Goal: Task Accomplishment & Management: Complete application form

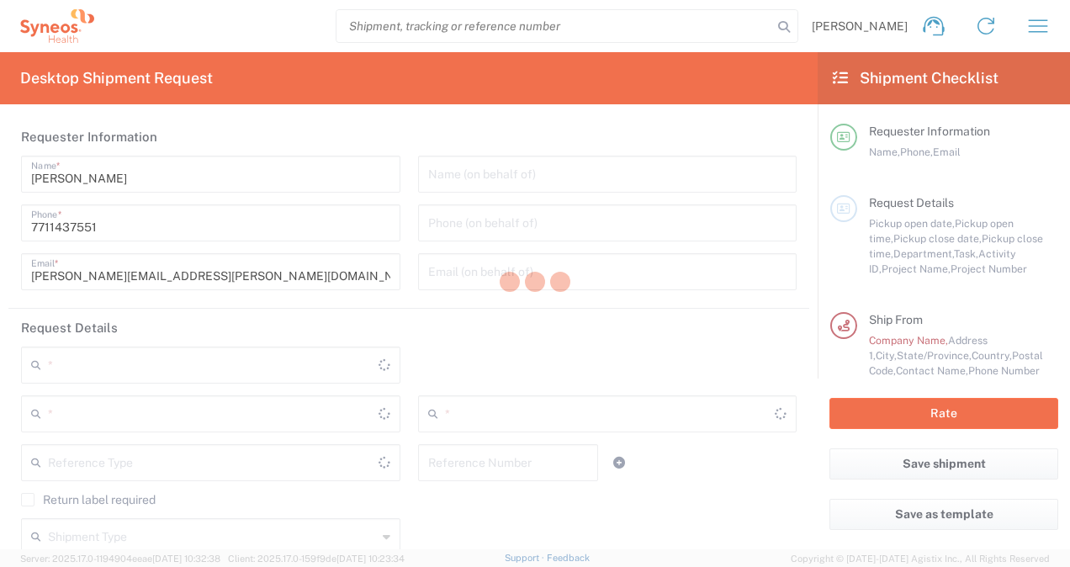
type input "[GEOGRAPHIC_DATA]"
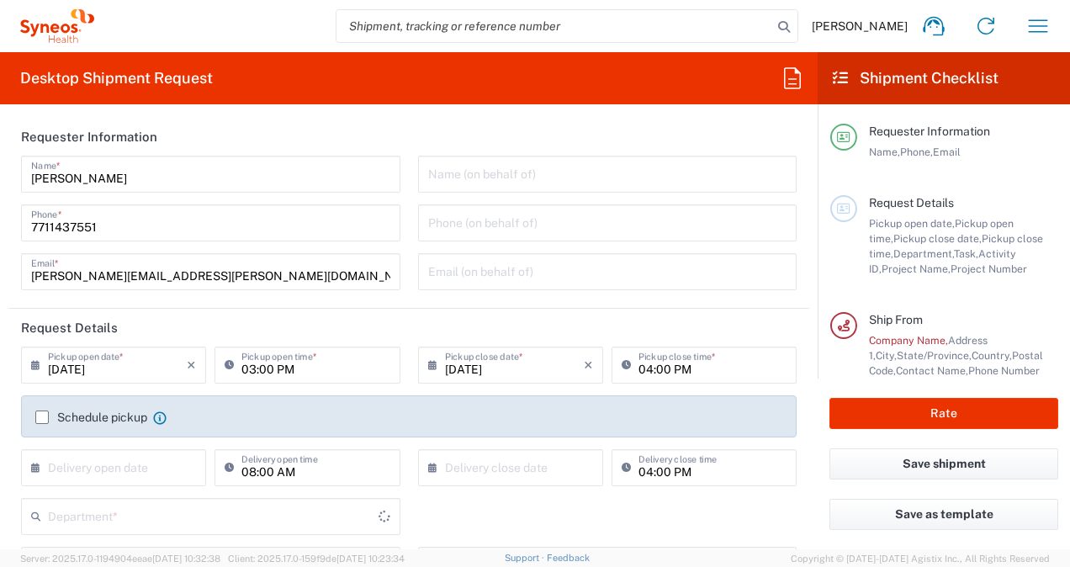
type input "3110"
type input "[GEOGRAPHIC_DATA]"
type input "IVH Mexico SA de CV"
click at [1033, 29] on icon "button" at bounding box center [1037, 26] width 27 height 27
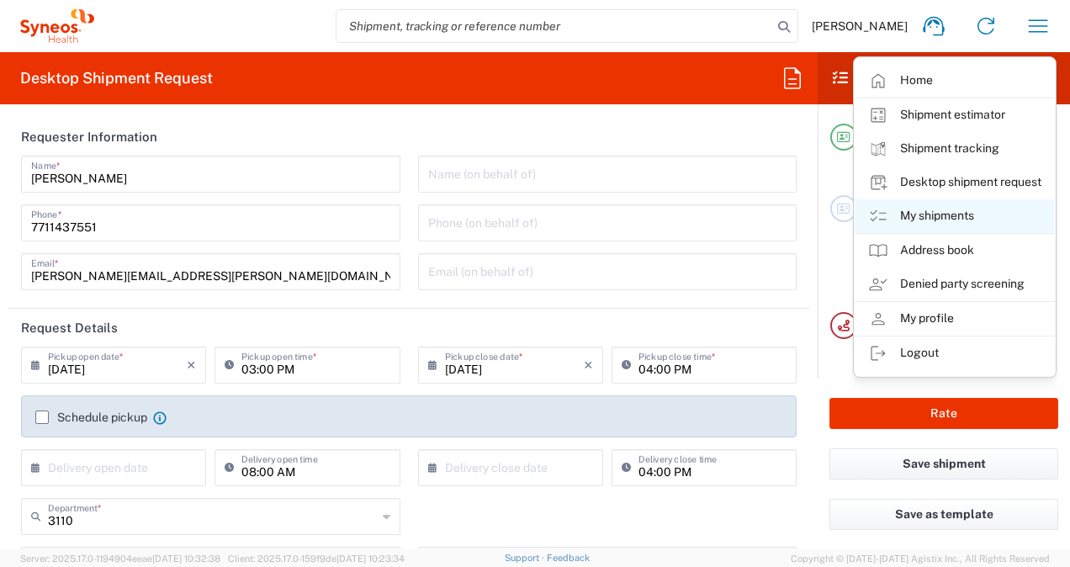
click at [918, 209] on link "My shipments" at bounding box center [954, 216] width 200 height 34
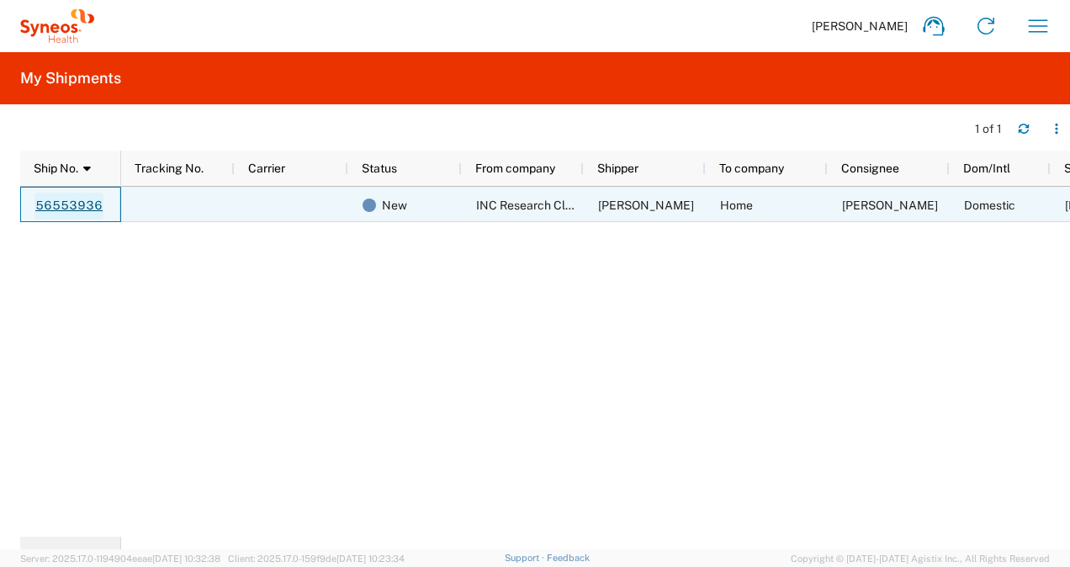
click at [88, 200] on link "56553936" at bounding box center [68, 206] width 69 height 27
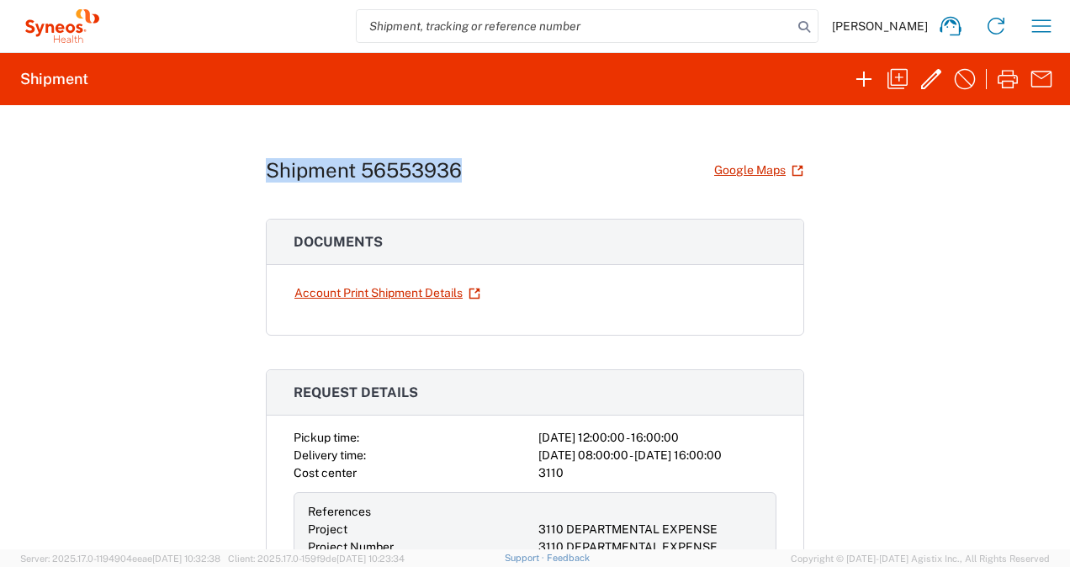
drag, startPoint x: 261, startPoint y: 169, endPoint x: 454, endPoint y: 175, distance: 193.5
click at [454, 175] on h1 "Shipment 56553936" at bounding box center [364, 170] width 196 height 24
copy h1 "Shipment 56553936"
click at [952, 255] on div "Shipment 56553936 Google Maps Documents Account Print Shipment Details Request …" at bounding box center [535, 327] width 1070 height 444
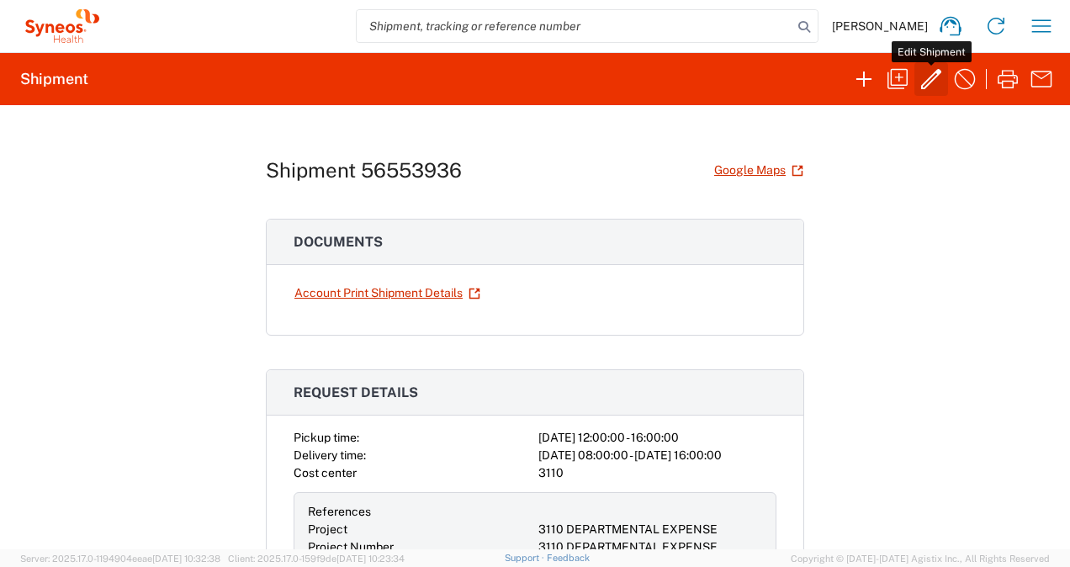
click at [930, 74] on icon "button" at bounding box center [931, 79] width 27 height 27
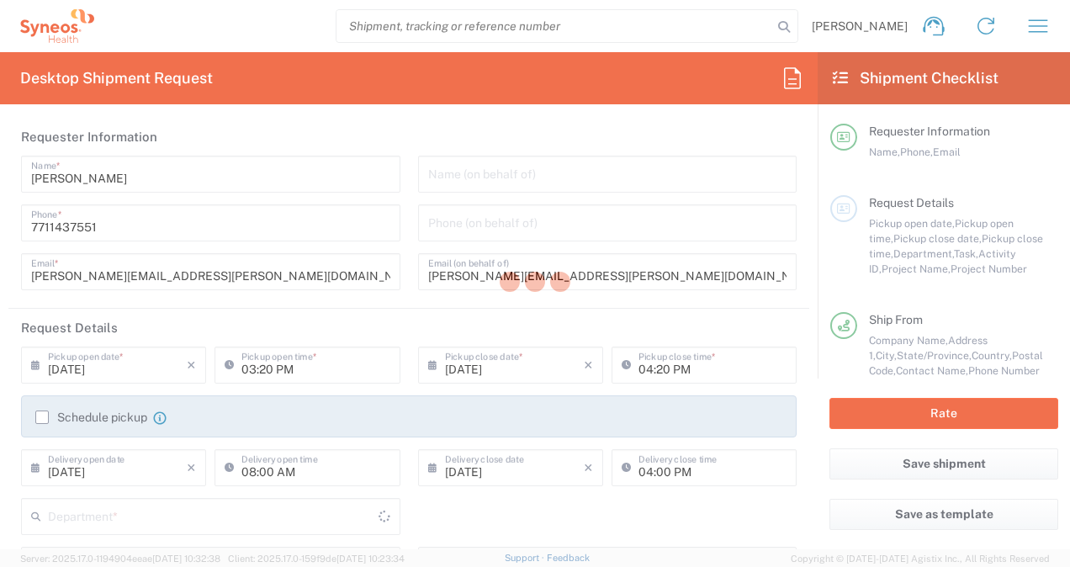
type input "3110"
type input "3110 DEPARTMENTAL EXPENSE"
type input "[GEOGRAPHIC_DATA]"
type input "Hidalgo"
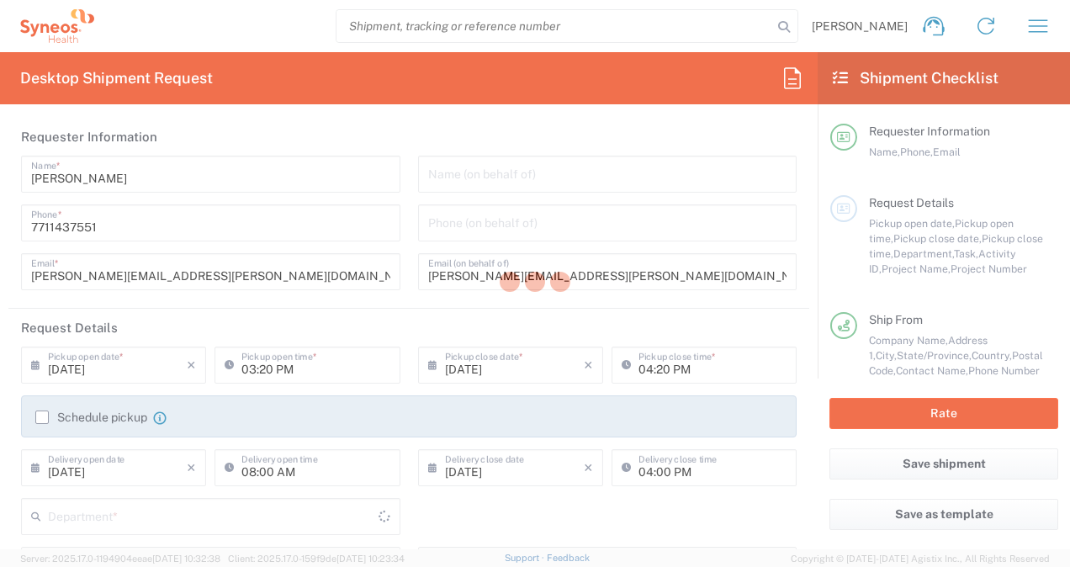
type input "Small Box"
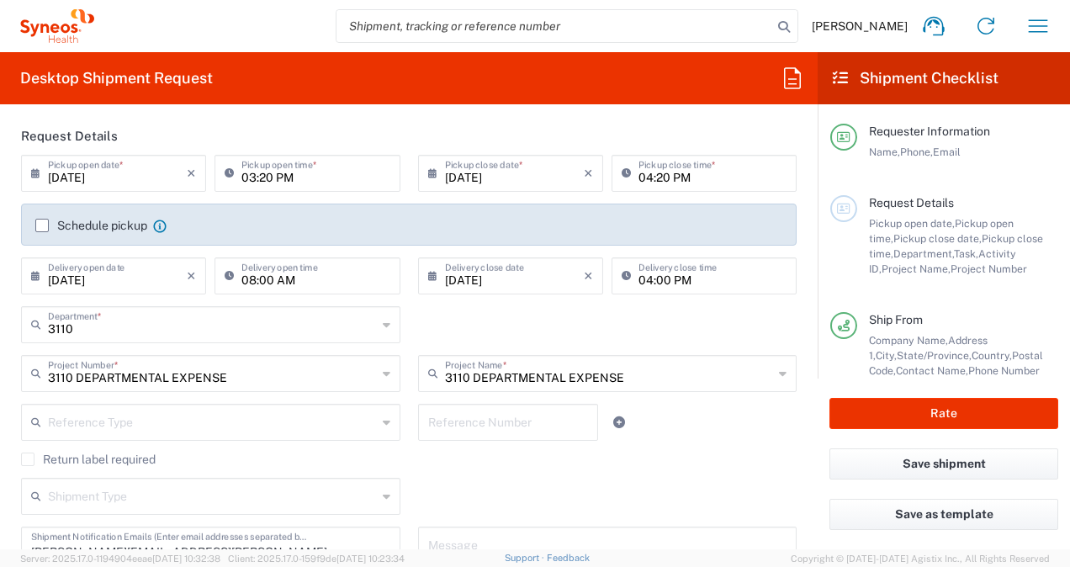
scroll to position [188, 0]
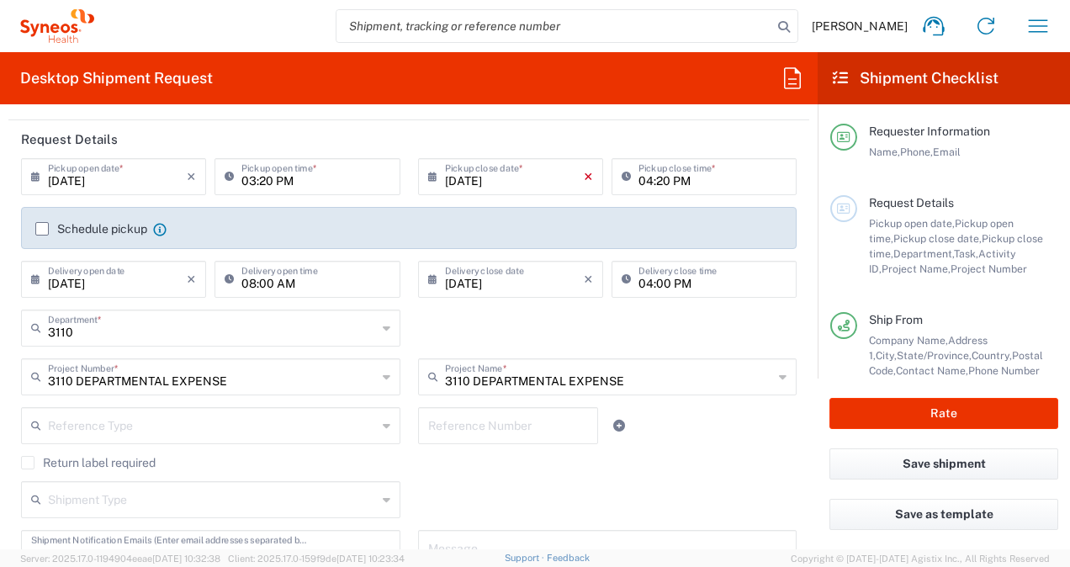
click at [584, 175] on icon "×" at bounding box center [588, 176] width 9 height 27
click at [584, 280] on icon "×" at bounding box center [588, 279] width 9 height 27
click at [489, 306] on div "× Delivery close date Cancel Apply" at bounding box center [510, 285] width 193 height 49
click at [754, 286] on input "04:00 PM" at bounding box center [712, 277] width 148 height 29
type input ":00 PM"
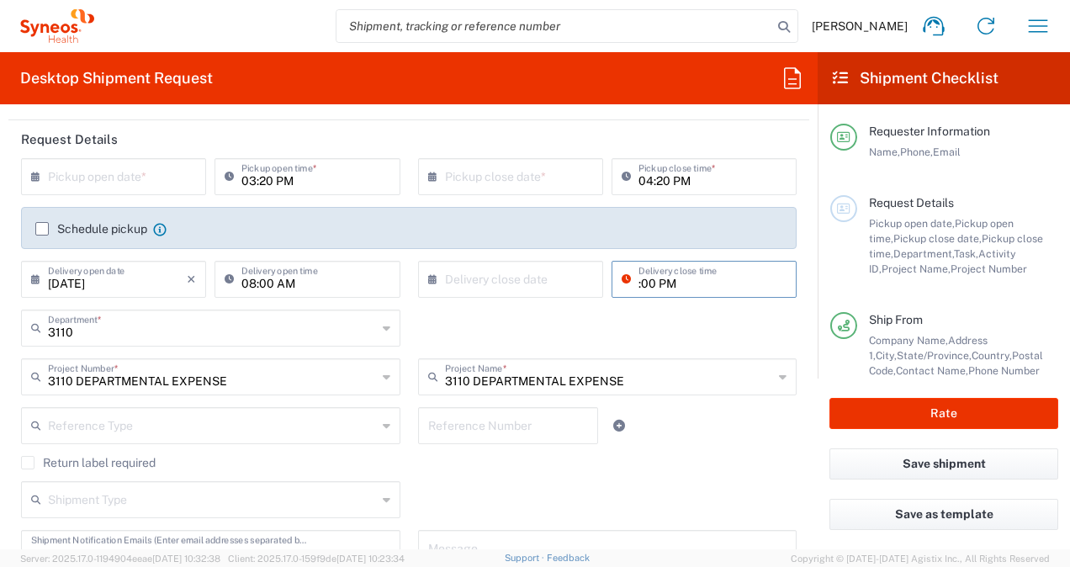
drag, startPoint x: 702, startPoint y: 278, endPoint x: 622, endPoint y: 290, distance: 80.8
click at [622, 290] on div ":00 PM Delivery close time" at bounding box center [703, 279] width 185 height 37
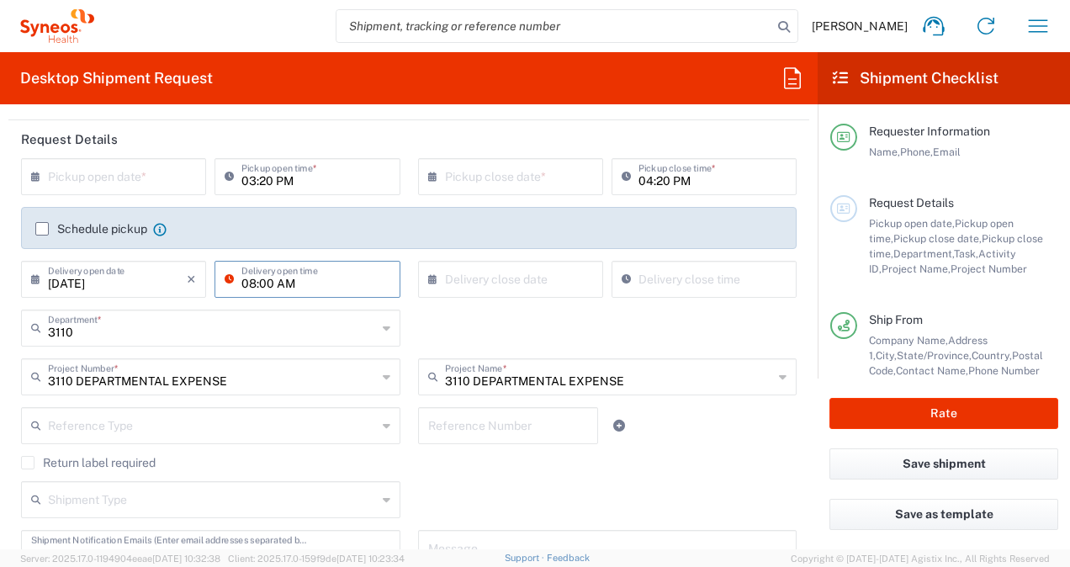
click at [341, 288] on input "08:00 AM" at bounding box center [315, 277] width 148 height 29
type input "0:00 AM"
drag, startPoint x: 341, startPoint y: 288, endPoint x: 177, endPoint y: 282, distance: 164.1
click at [177, 282] on div "[DATE] × Delivery open date Cancel Apply 0:00 AM Delivery open time" at bounding box center [211, 285] width 388 height 49
click at [193, 279] on icon "×" at bounding box center [191, 279] width 9 height 27
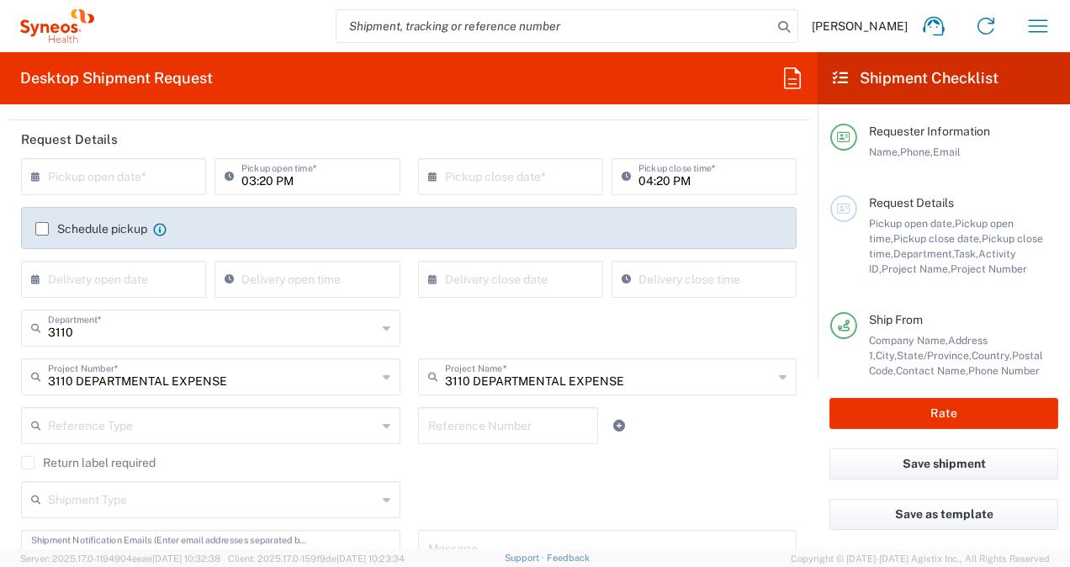
click at [501, 333] on div "3110 Department * 3110 3000 3100 3109 3111 3112 3125 3130 3135 3136 3150 3155 3…" at bounding box center [409, 333] width 793 height 49
click at [133, 172] on input "text" at bounding box center [117, 175] width 139 height 29
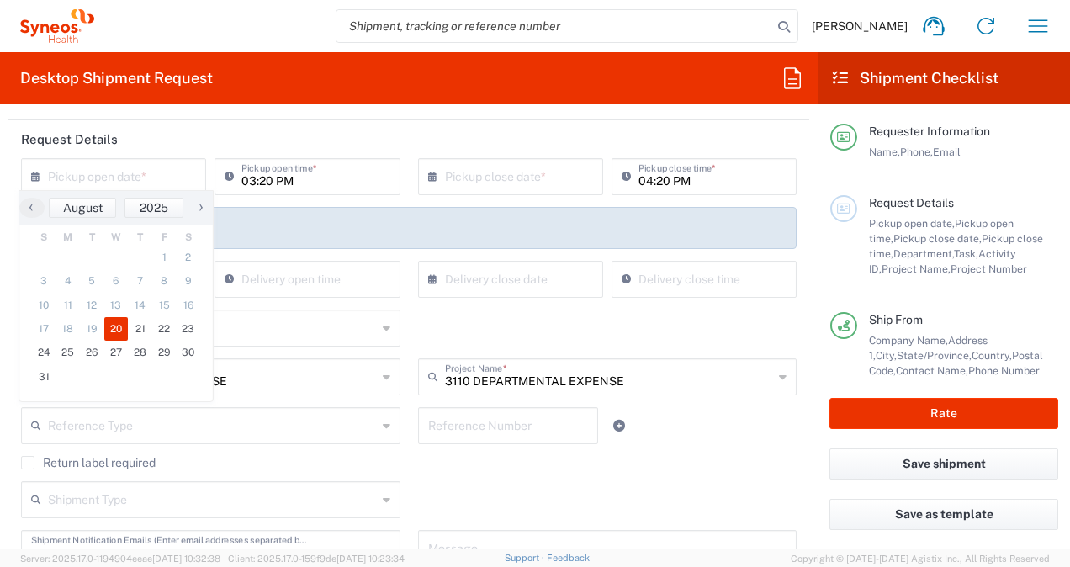
click at [111, 321] on span "20" at bounding box center [116, 329] width 24 height 24
type input "[DATE]"
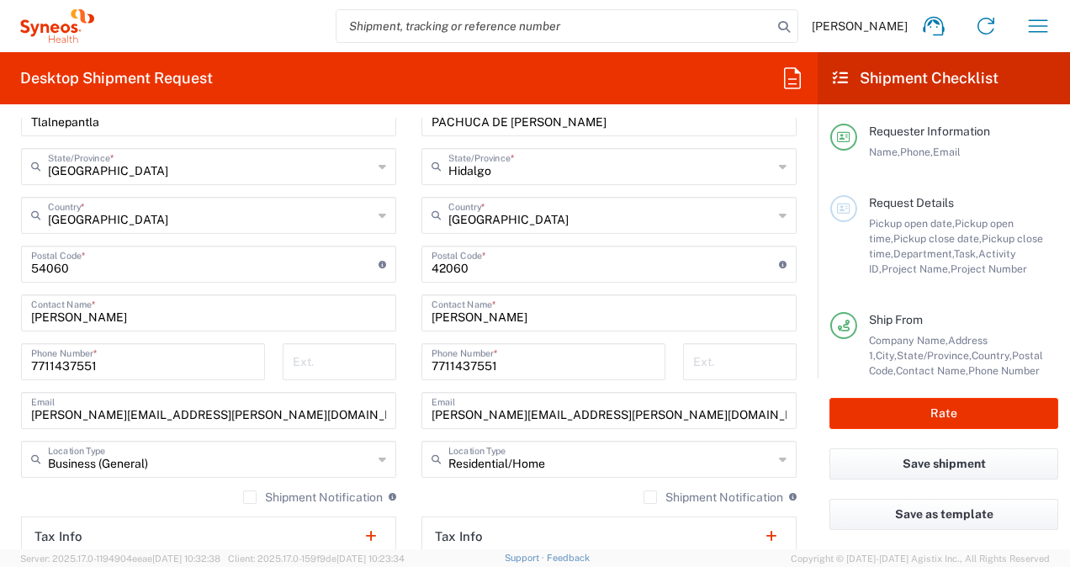
scroll to position [897, 0]
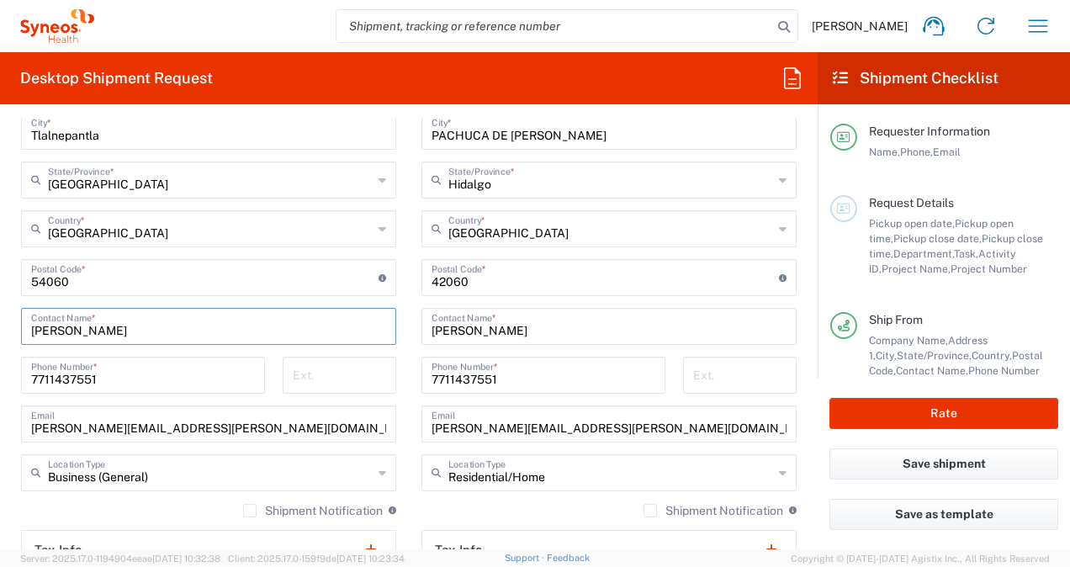
click at [130, 333] on input "[PERSON_NAME]" at bounding box center [208, 324] width 355 height 29
type input "S"
type input "c"
type input "[PERSON_NAME]"
click at [397, 385] on div "Ext." at bounding box center [339, 381] width 131 height 49
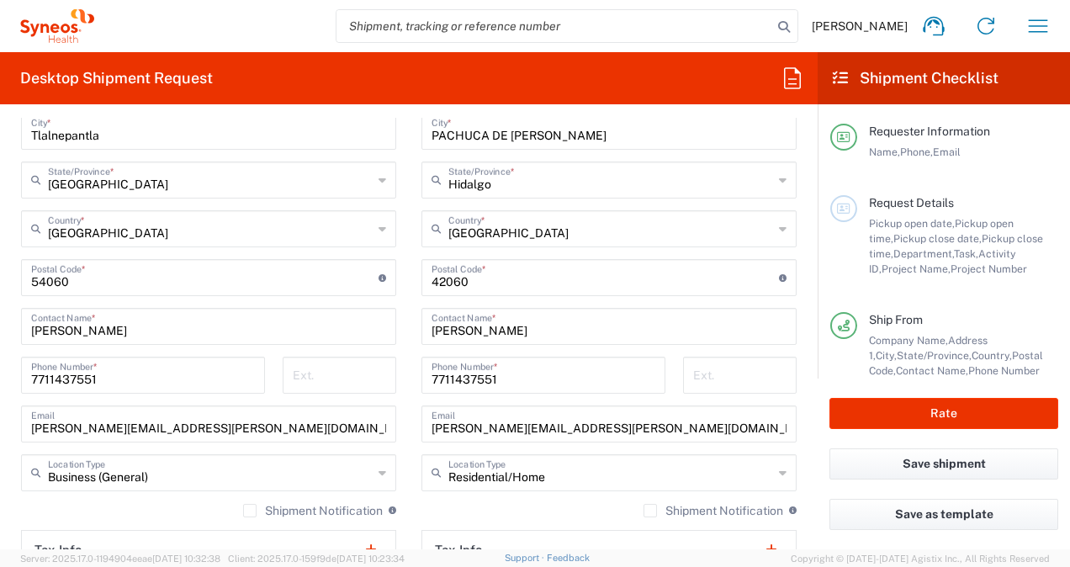
click at [145, 381] on input "7711437551" at bounding box center [143, 373] width 224 height 29
type input "7"
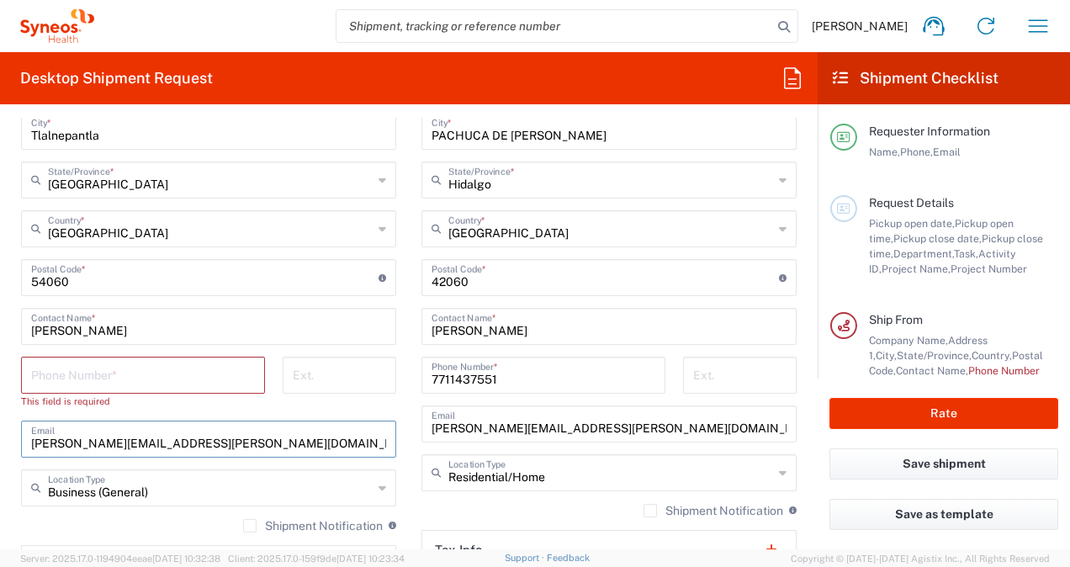
click at [216, 434] on input "[PERSON_NAME][EMAIL_ADDRESS][PERSON_NAME][DOMAIN_NAME]" at bounding box center [208, 437] width 355 height 29
type input "s"
click at [374, 396] on div "Ext." at bounding box center [339, 389] width 131 height 64
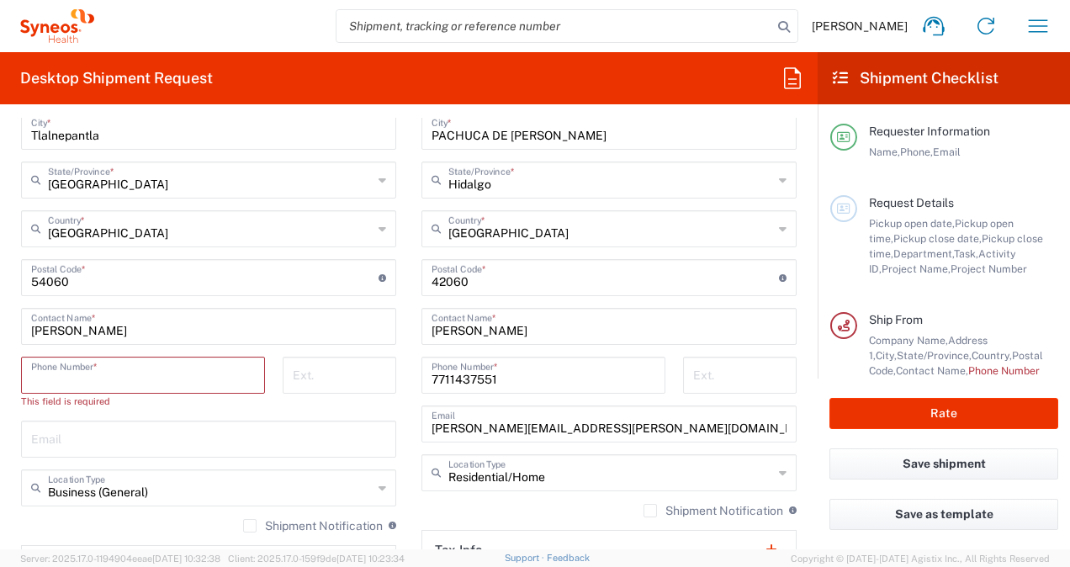
click at [166, 373] on input "tel" at bounding box center [143, 373] width 224 height 29
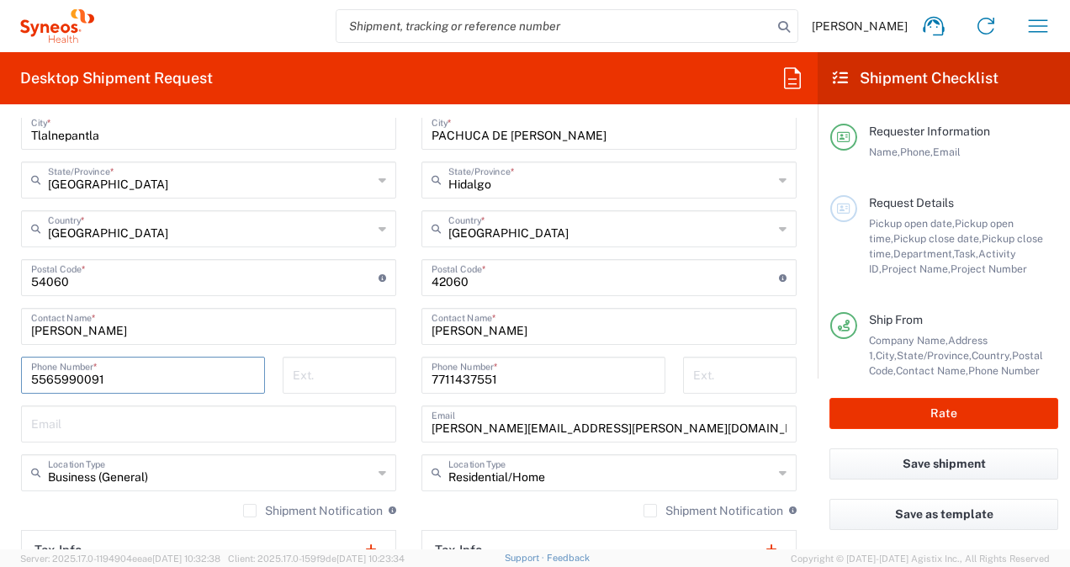
type input "5565990091"
click at [394, 431] on main "INC Research Clin Svcs [GEOGRAPHIC_DATA] Location INC Research Clin Svcs [GEOGR…" at bounding box center [208, 295] width 400 height 755
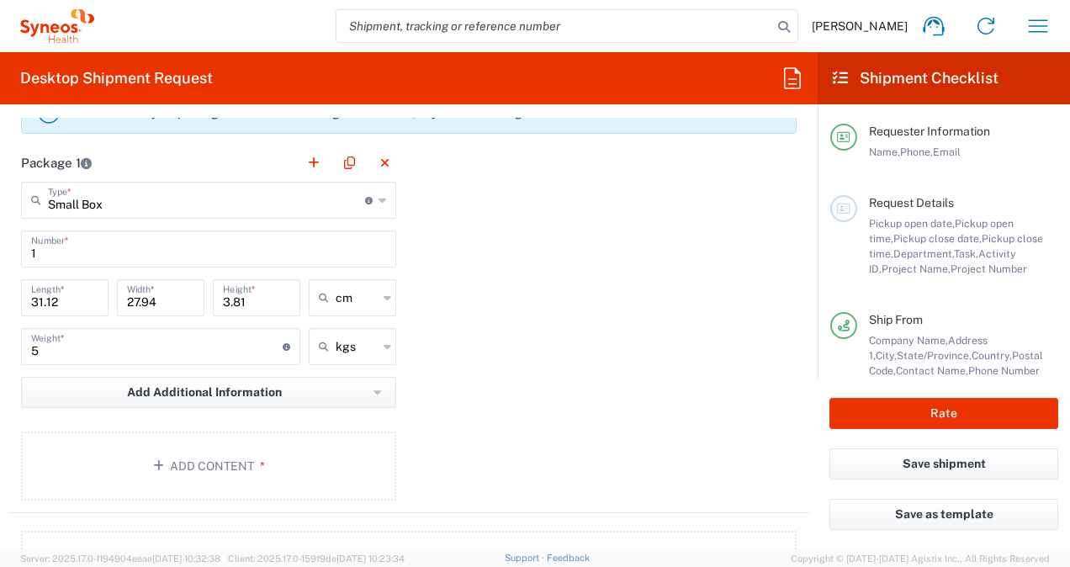
scroll to position [1500, 0]
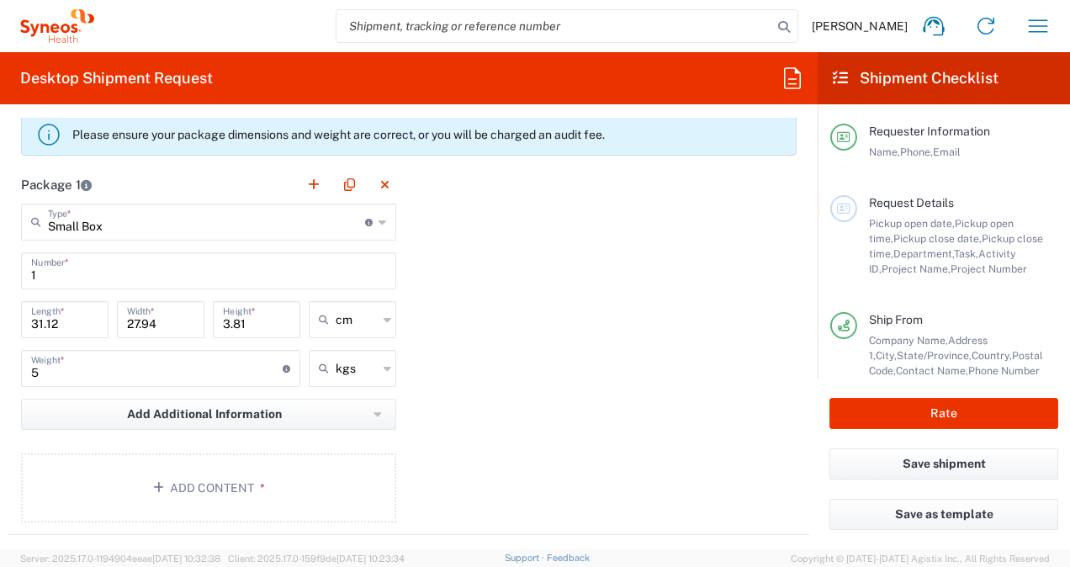
click at [378, 214] on icon at bounding box center [382, 222] width 8 height 27
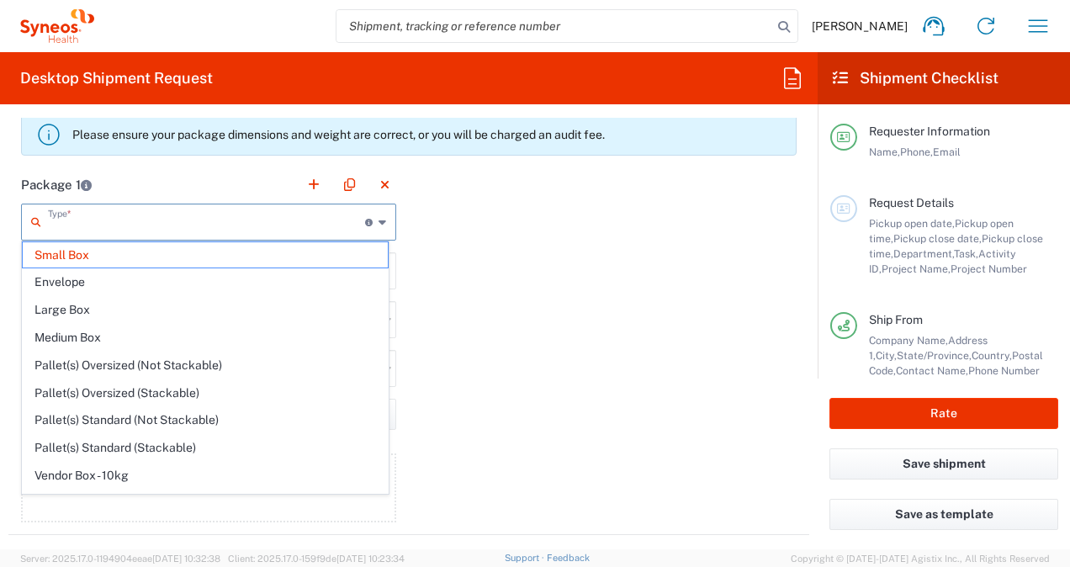
scroll to position [2, 0]
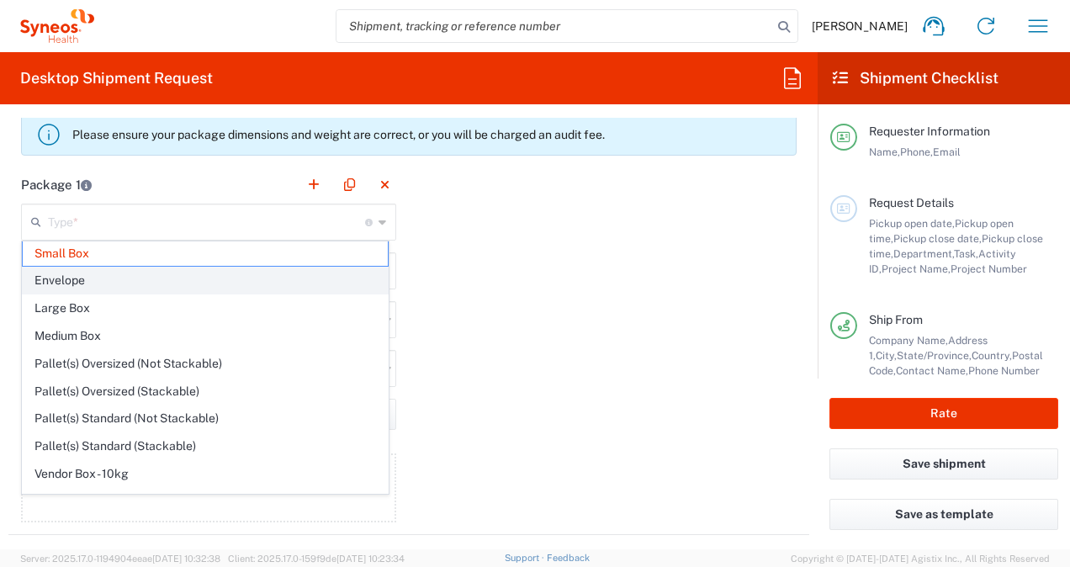
click at [49, 288] on span "Envelope" at bounding box center [205, 280] width 365 height 26
type input "Envelope"
type input "24.13"
type input "31.75"
type input "0.64"
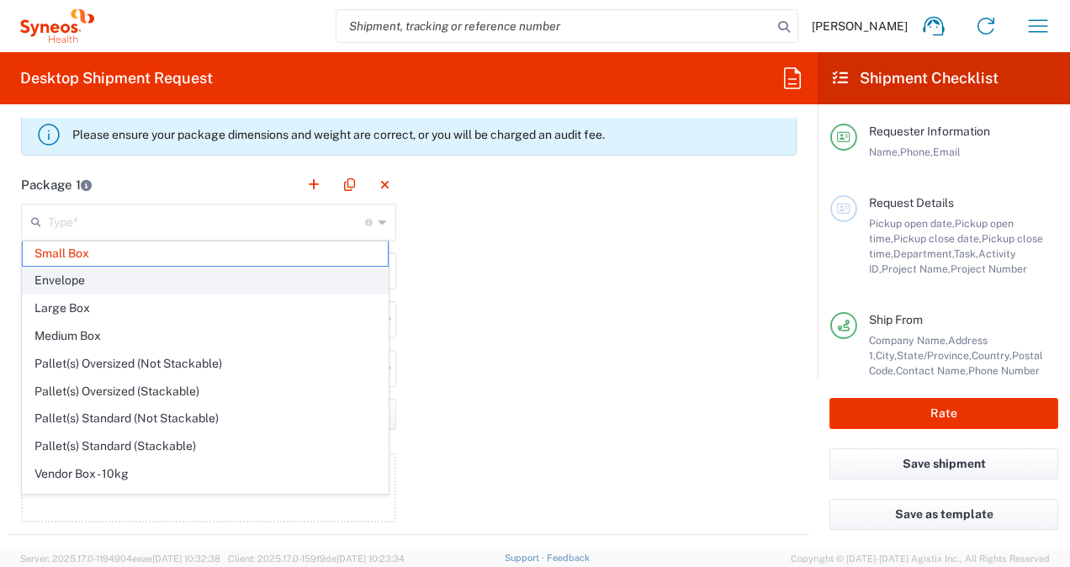
type input "0.45"
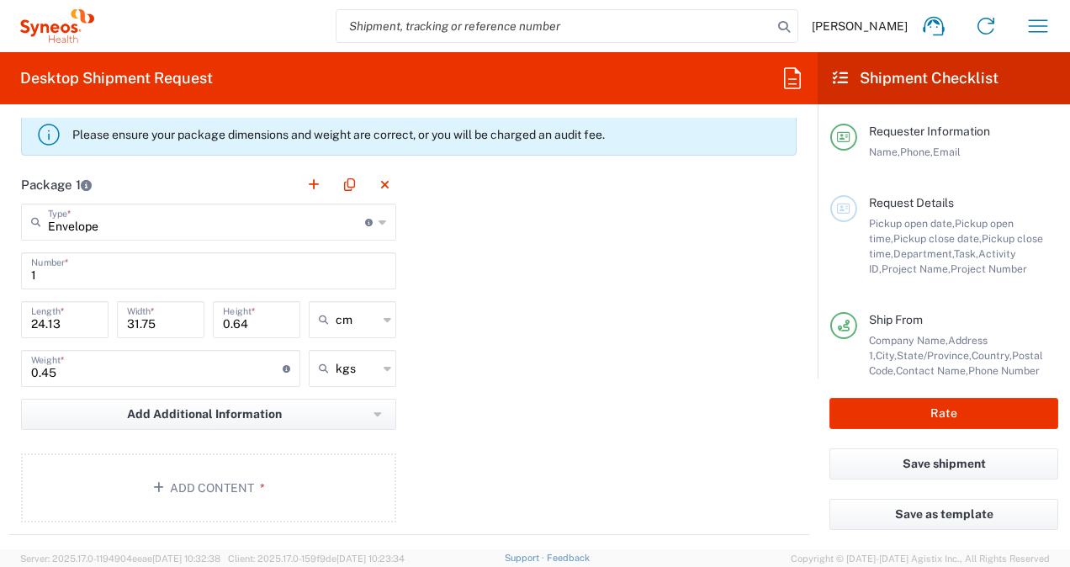
scroll to position [1653, 0]
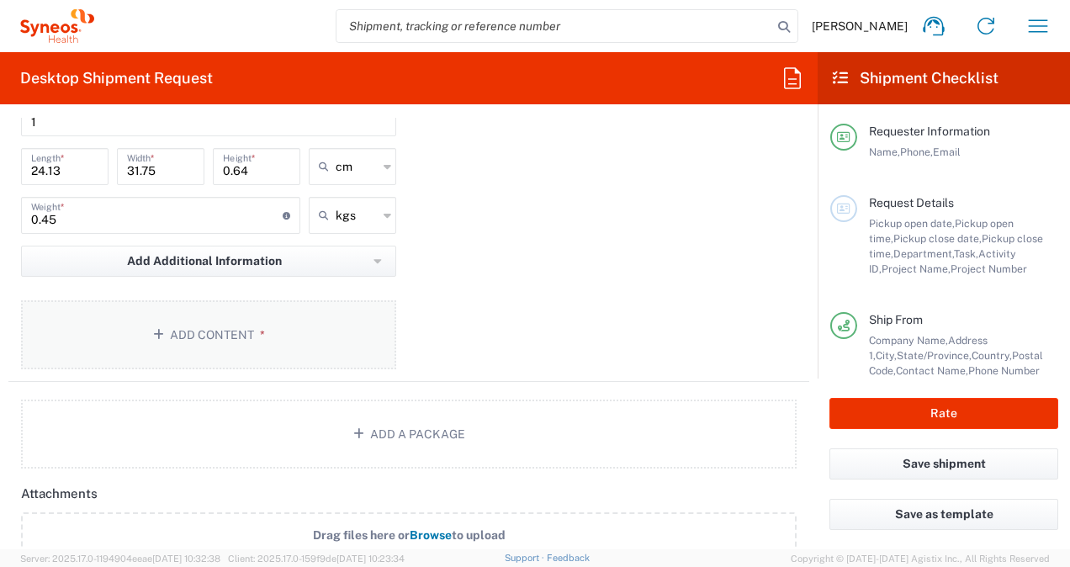
click at [181, 314] on button "Add Content *" at bounding box center [208, 334] width 375 height 69
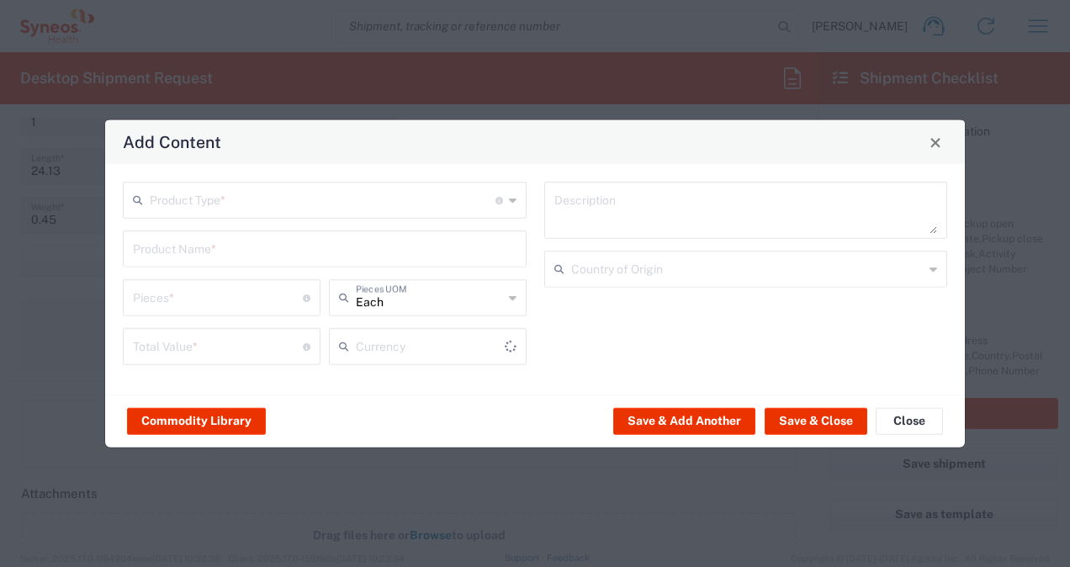
type input "US Dollar"
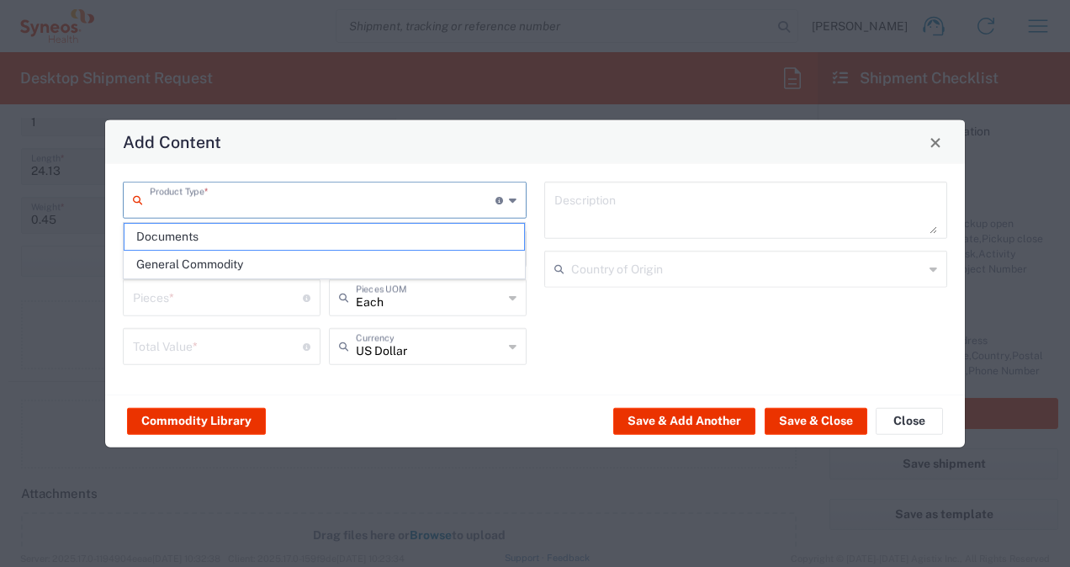
click at [229, 207] on input "text" at bounding box center [323, 198] width 346 height 29
click at [179, 237] on span "Documents" at bounding box center [324, 237] width 400 height 26
type input "Documents"
type input "1"
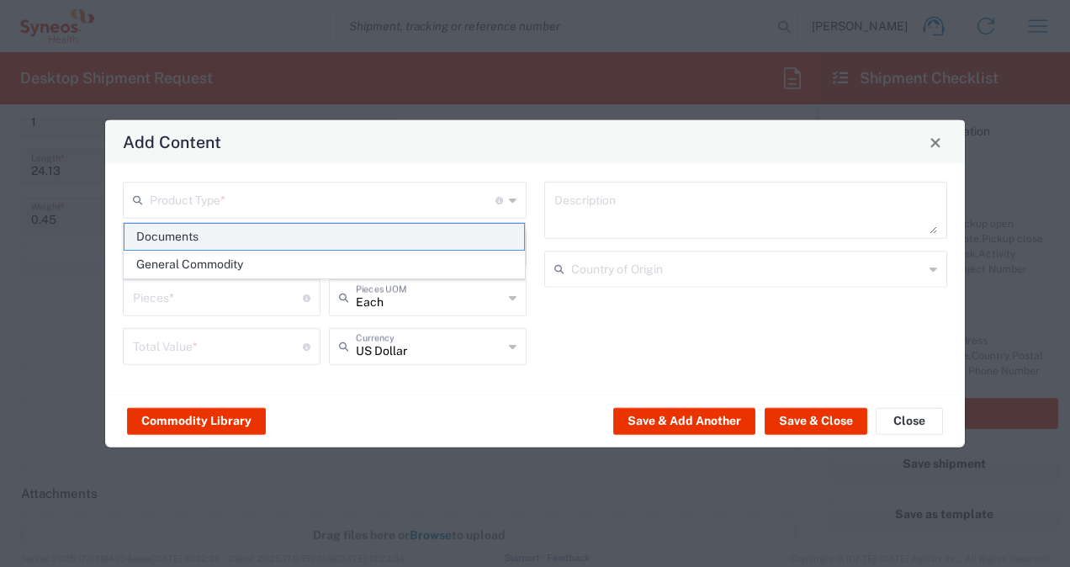
type input "1"
type textarea "Documents"
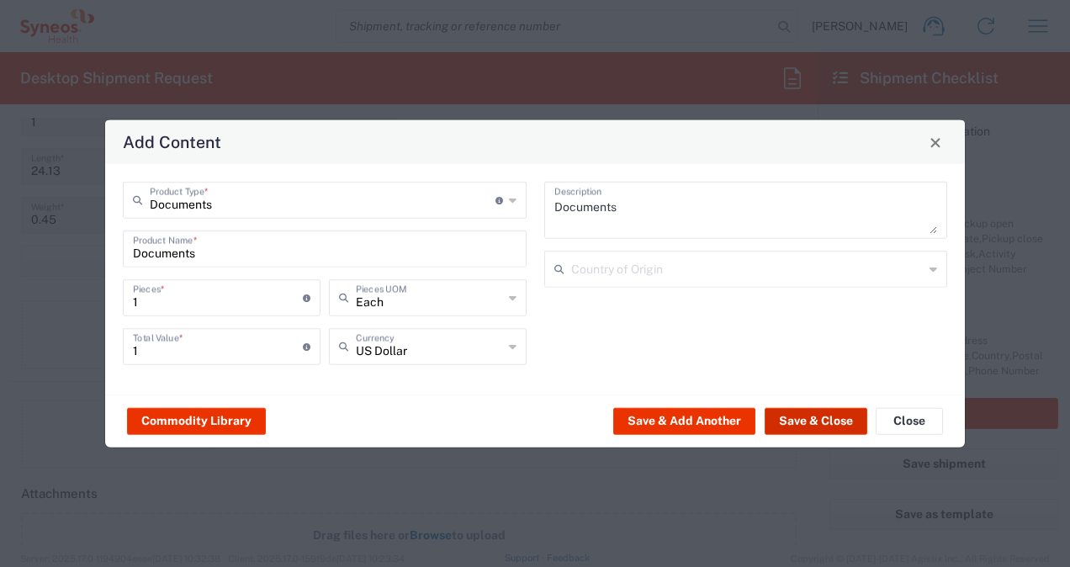
click at [803, 412] on button "Save & Close" at bounding box center [815, 420] width 103 height 27
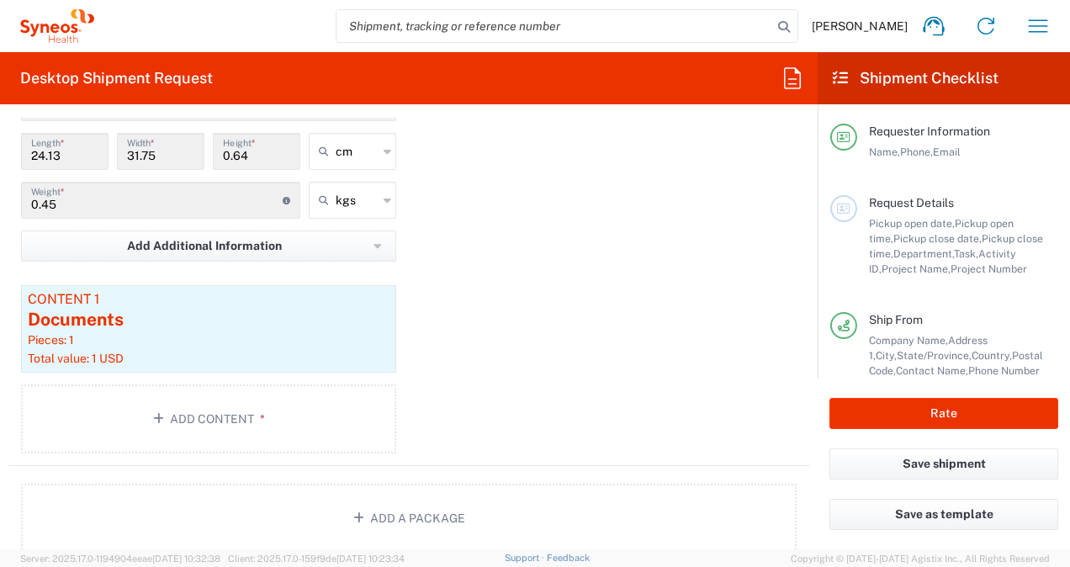
scroll to position [1690, 0]
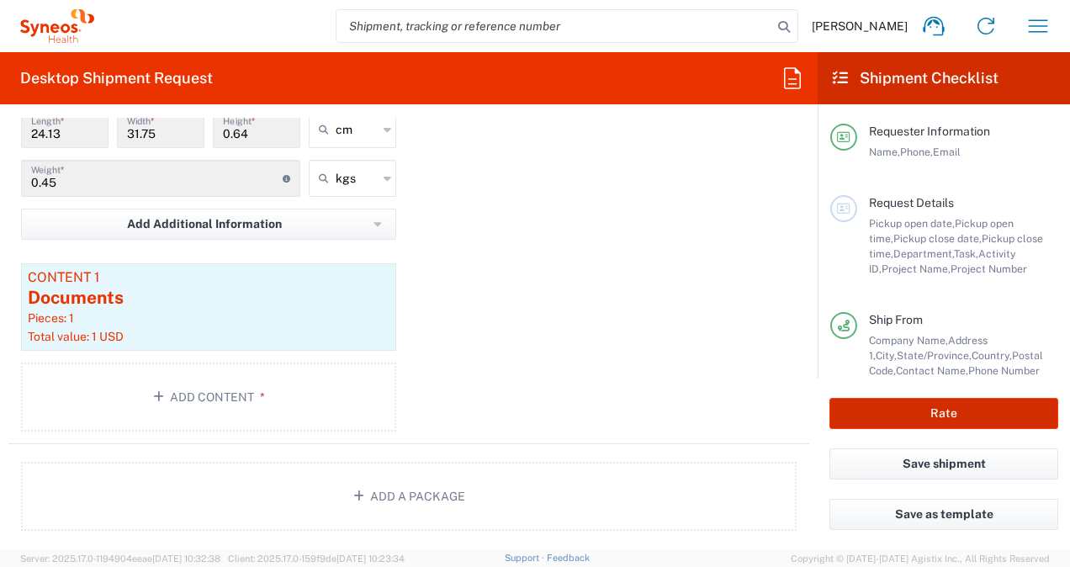
click at [905, 414] on button "Rate" at bounding box center [943, 413] width 229 height 31
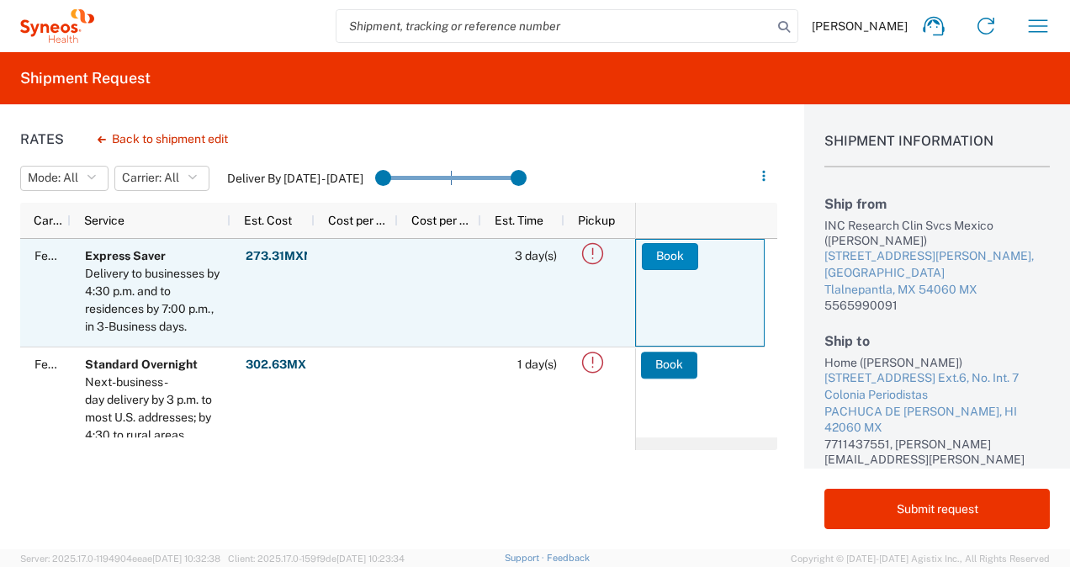
click at [661, 256] on button "Book" at bounding box center [670, 256] width 56 height 27
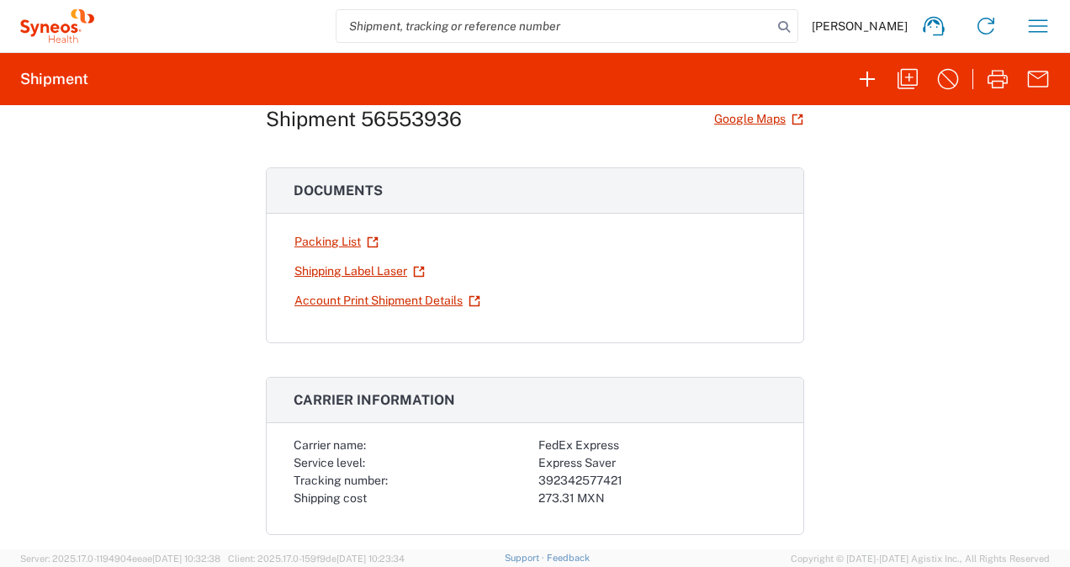
scroll to position [15, 0]
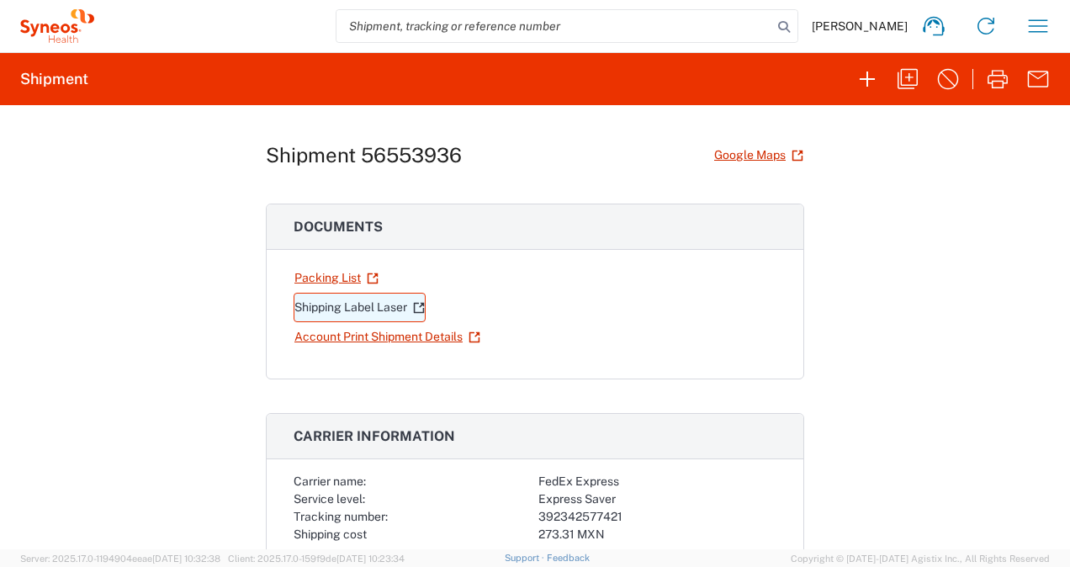
click at [370, 302] on link "Shipping Label Laser" at bounding box center [360, 307] width 132 height 29
click at [370, 302] on div at bounding box center [535, 283] width 1070 height 567
